Goal: Task Accomplishment & Management: Complete application form

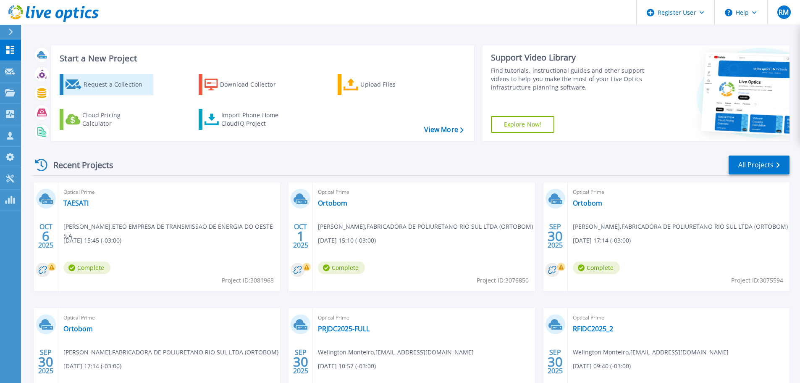
click at [87, 80] on div "Request a Collection" at bounding box center [117, 84] width 67 height 17
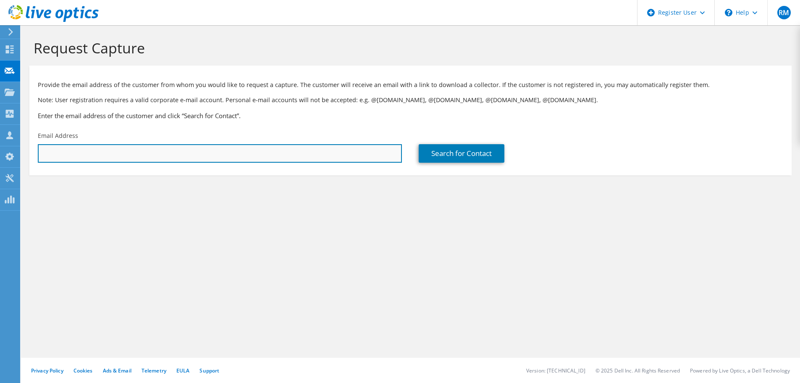
click at [243, 152] on input "text" at bounding box center [220, 153] width 364 height 18
paste input "dario.ferreira@taesa.com.br"
type input "dario.ferreira@taesa.com.br"
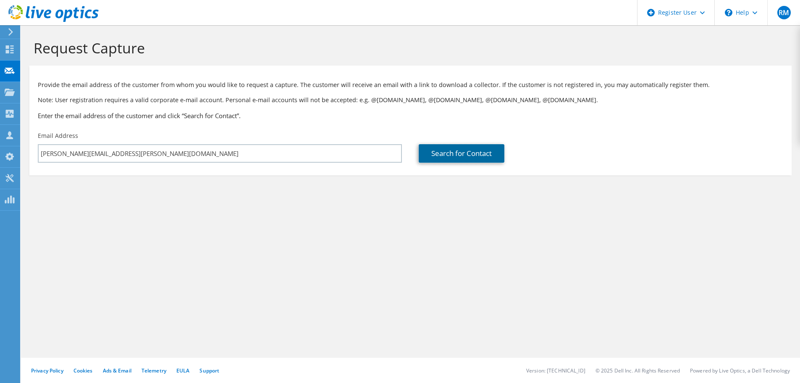
drag, startPoint x: 472, startPoint y: 152, endPoint x: 472, endPoint y: 165, distance: 13.0
click at [472, 152] on link "Search for Contact" at bounding box center [462, 153] width 86 height 18
type input "TSN TRANSMISSORA SUDESTE NORDESTE SA"
type input "Dario"
type input "Ferreira"
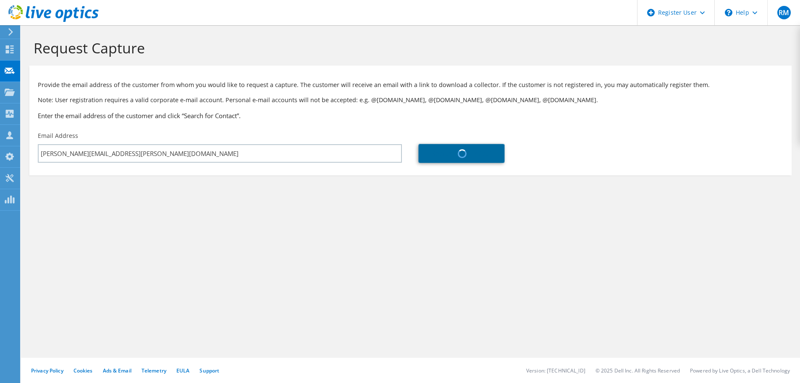
type input "[GEOGRAPHIC_DATA]"
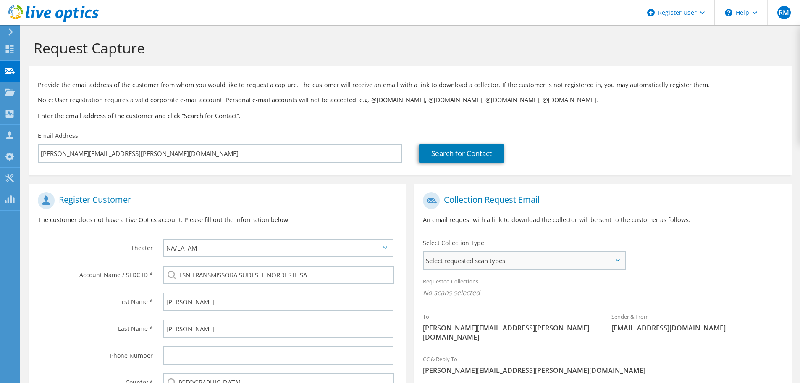
click at [526, 269] on div "Select requested scan types Server Virtualization Optical Prime AWS Nutanix SC" at bounding box center [524, 260] width 203 height 18
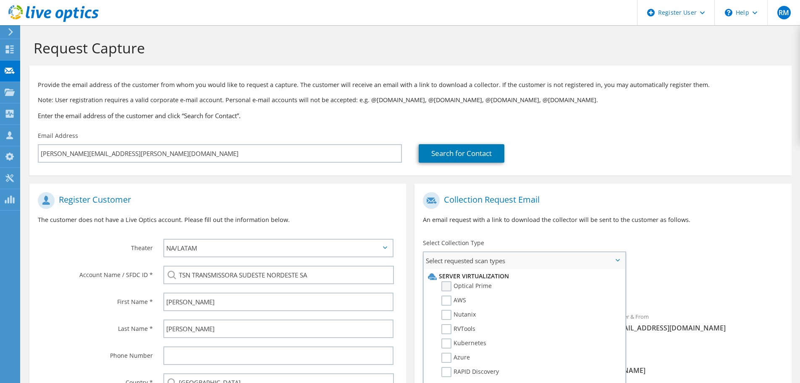
click at [485, 286] on label "Optical Prime" at bounding box center [467, 286] width 50 height 10
click at [0, 0] on input "Optical Prime" at bounding box center [0, 0] width 0 height 0
click at [461, 292] on label "PowerStore" at bounding box center [464, 294] width 44 height 10
click at [0, 0] on input "PowerStore" at bounding box center [0, 0] width 0 height 0
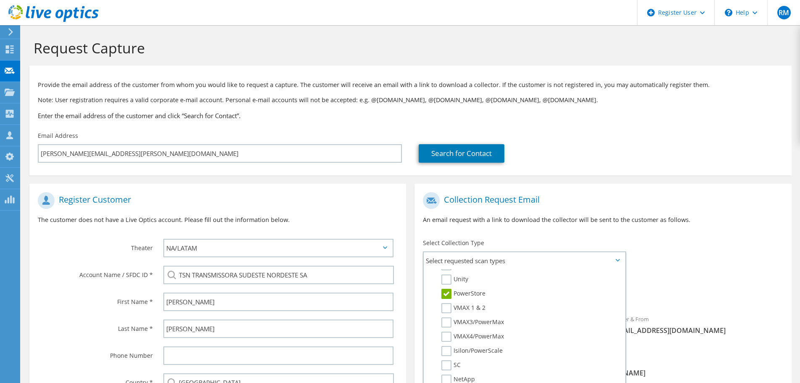
click at [627, 244] on div "Select Collection Type Select requested scan types Server Virtualization Optica…" at bounding box center [525, 253] width 220 height 38
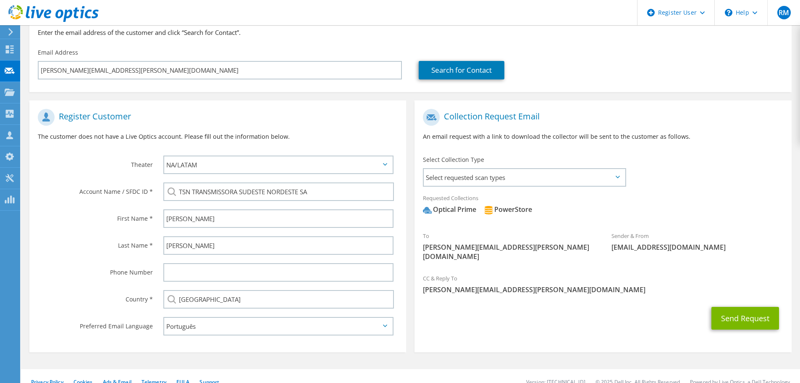
scroll to position [84, 0]
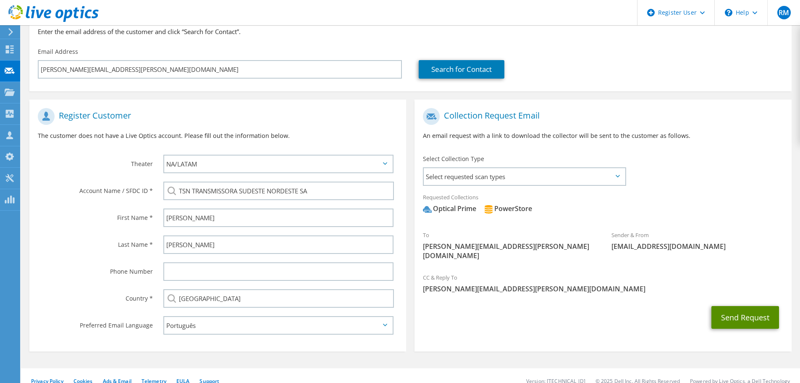
click at [737, 310] on button "Send Request" at bounding box center [746, 317] width 68 height 23
